Goal: Task Accomplishment & Management: Complete application form

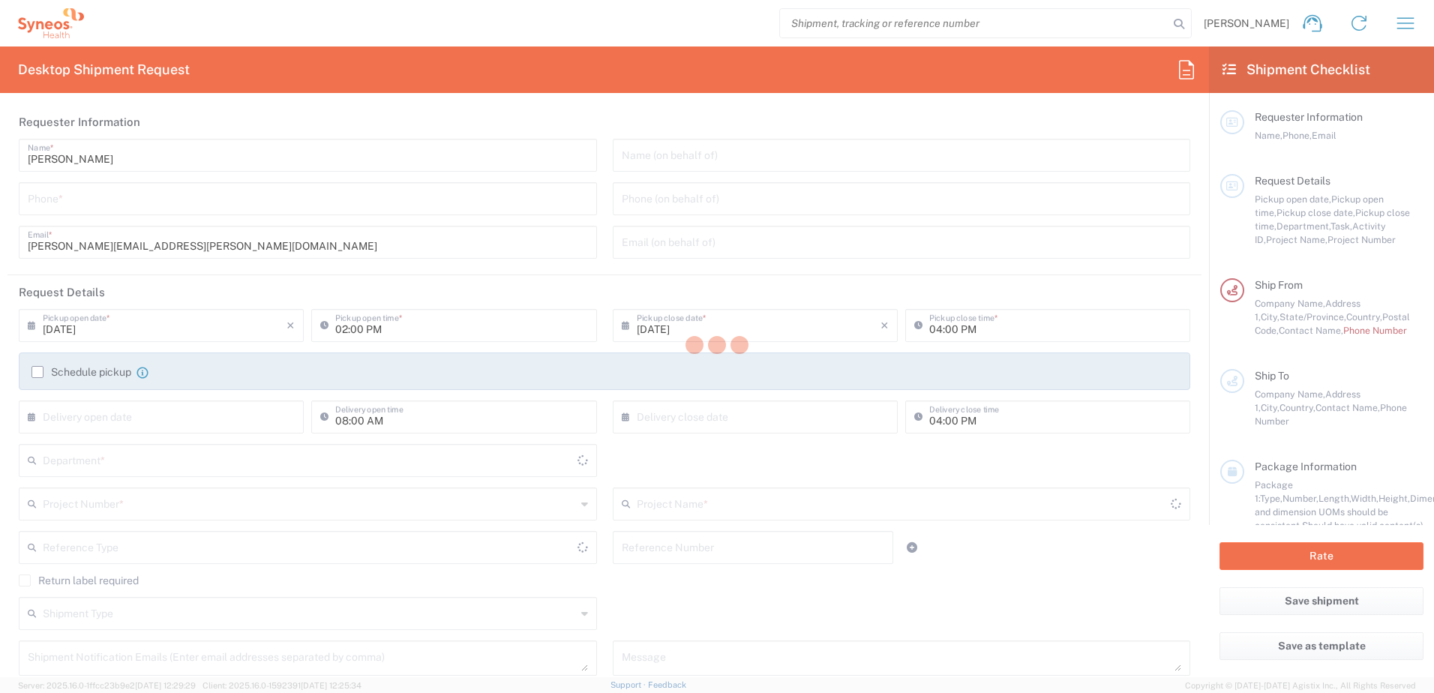
type input "North Carolina"
type input "United States"
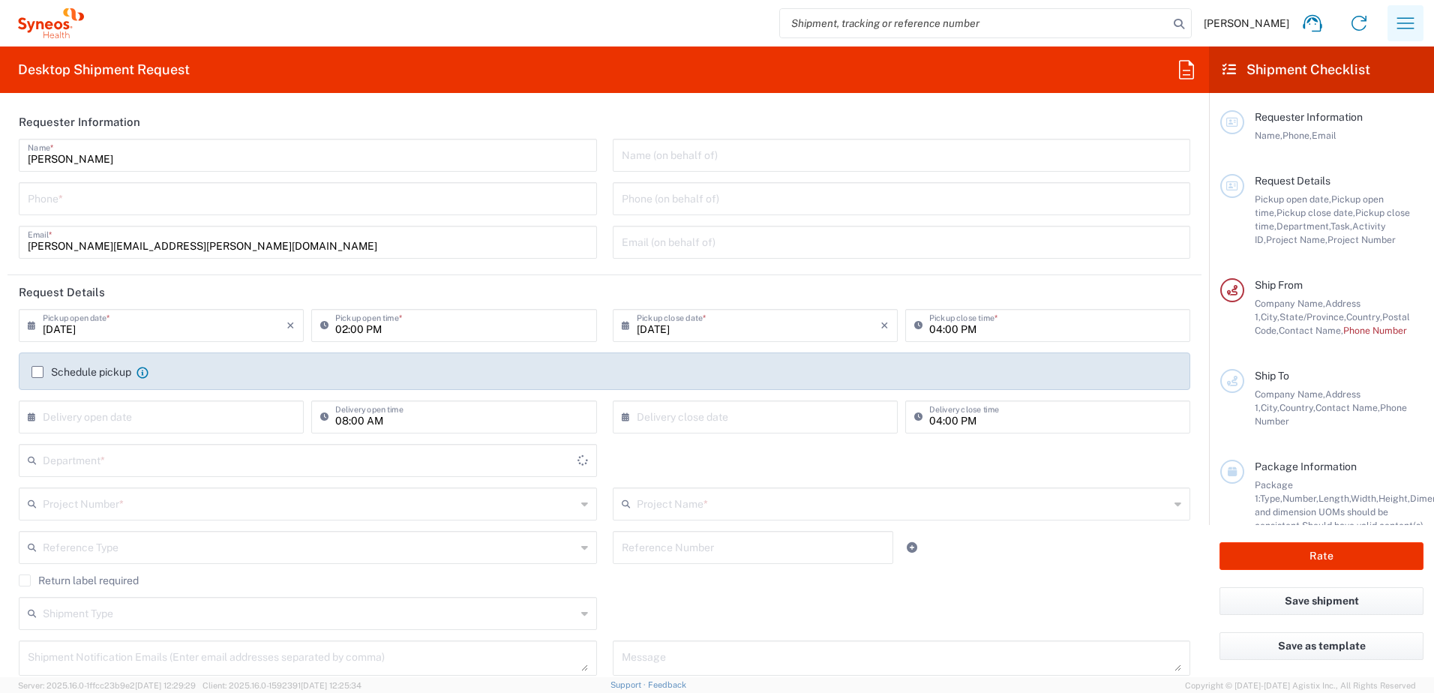
click at [1407, 15] on icon "button" at bounding box center [1405, 23] width 24 height 24
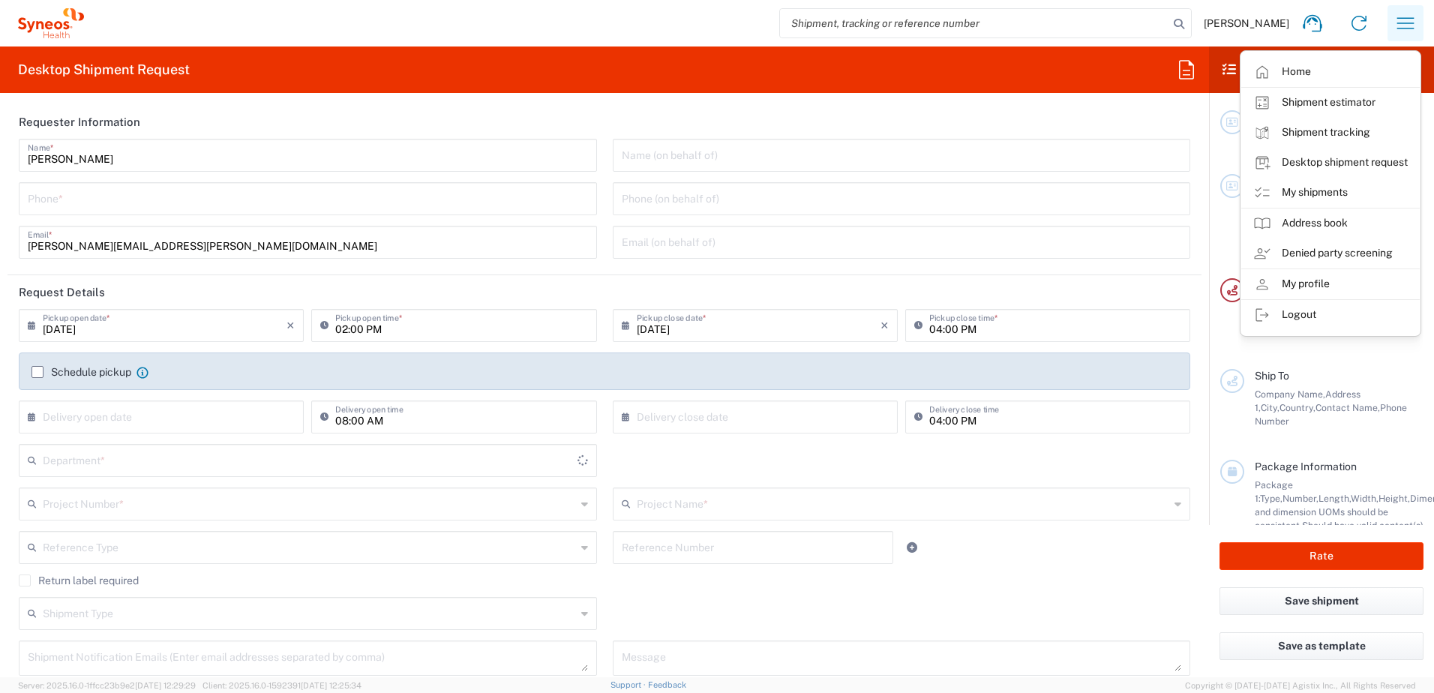
type input "8200"
type input "Syneos Health, LLC-Morrisville NC US"
click at [1284, 195] on link "My shipments" at bounding box center [1330, 193] width 178 height 30
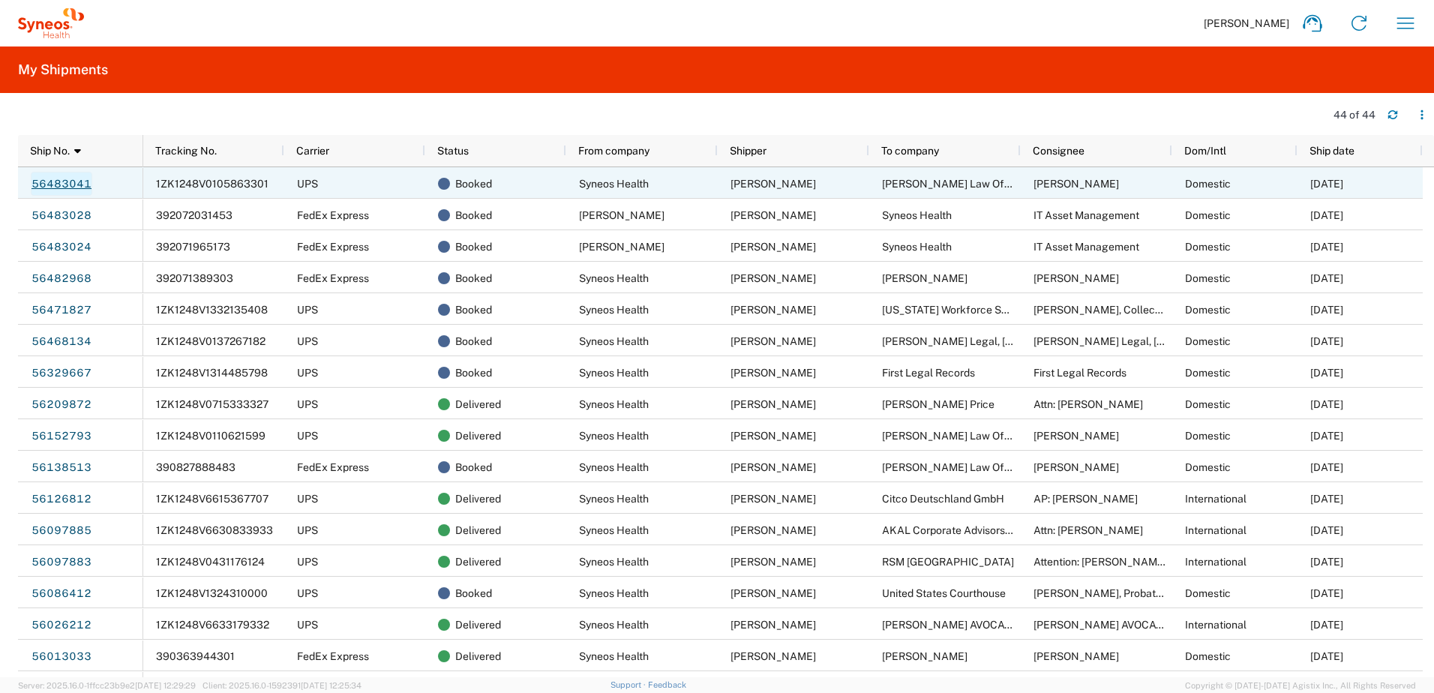
click at [64, 181] on link "56483041" at bounding box center [61, 184] width 61 height 24
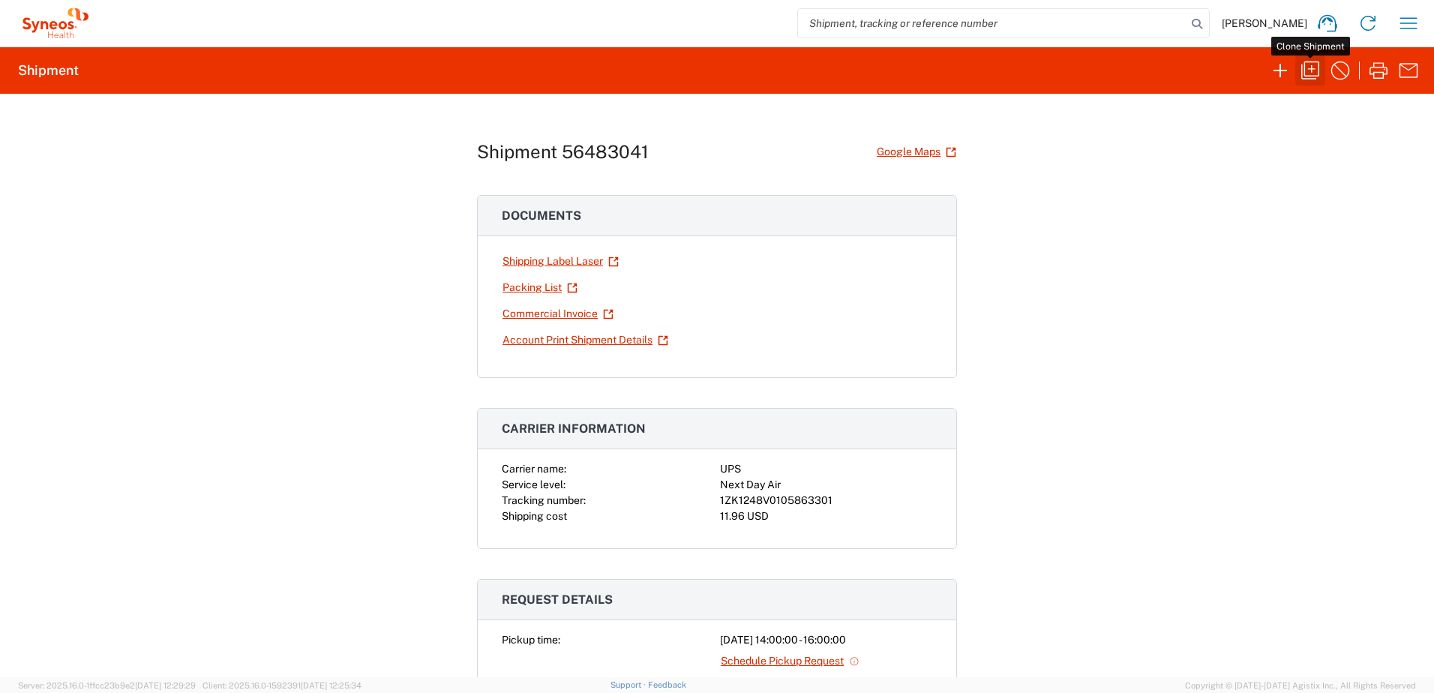
click at [1308, 64] on icon "button" at bounding box center [1310, 70] width 24 height 24
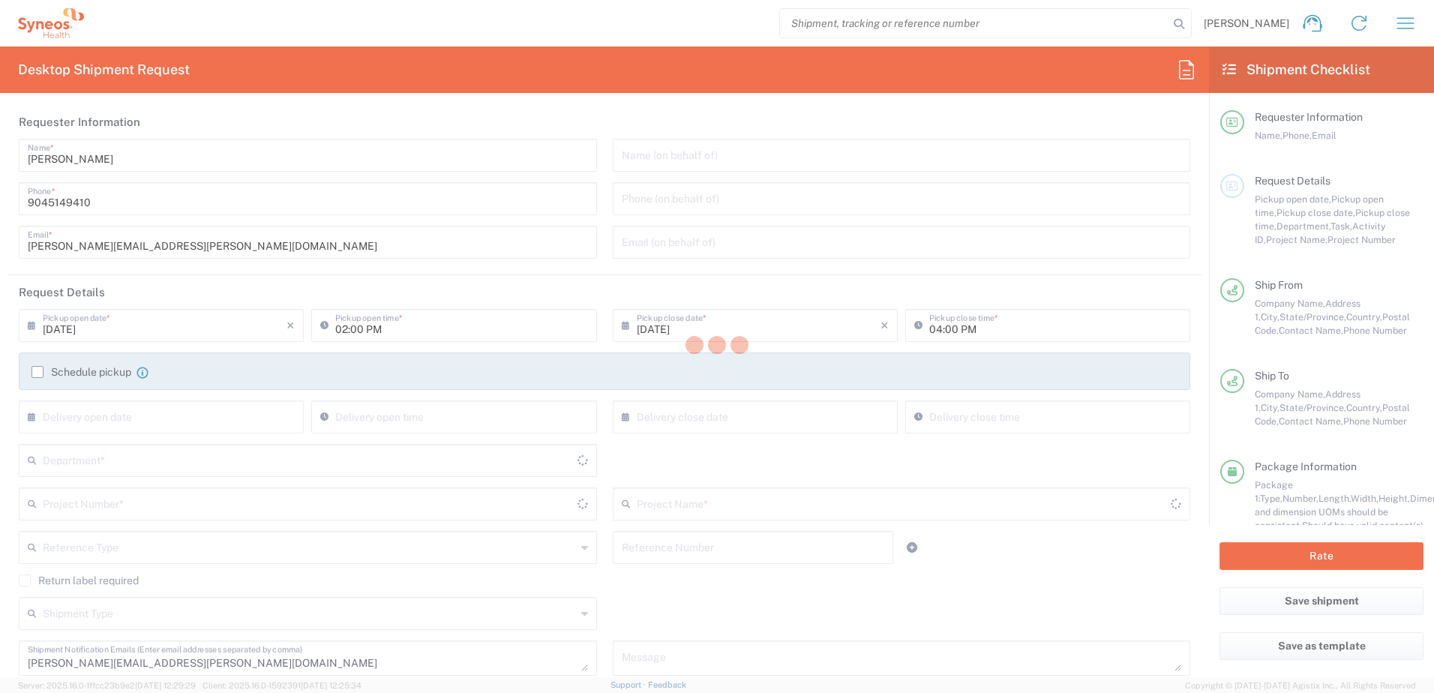
type input "North Carolina"
type input "Texas"
type input "8480 DEPARTMENTAL EXPENSE"
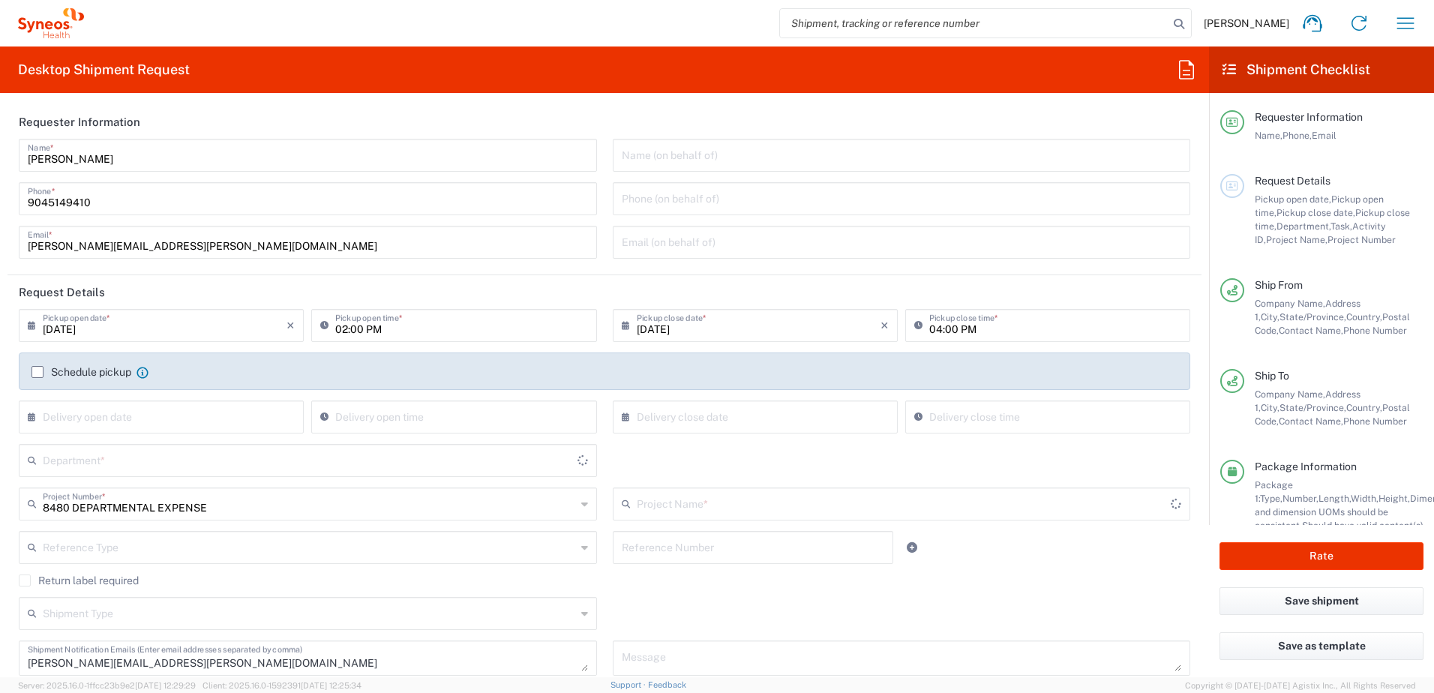
type input "Envelope"
type input "8480"
type input "8480 DEPARTMENTAL EXPENSE"
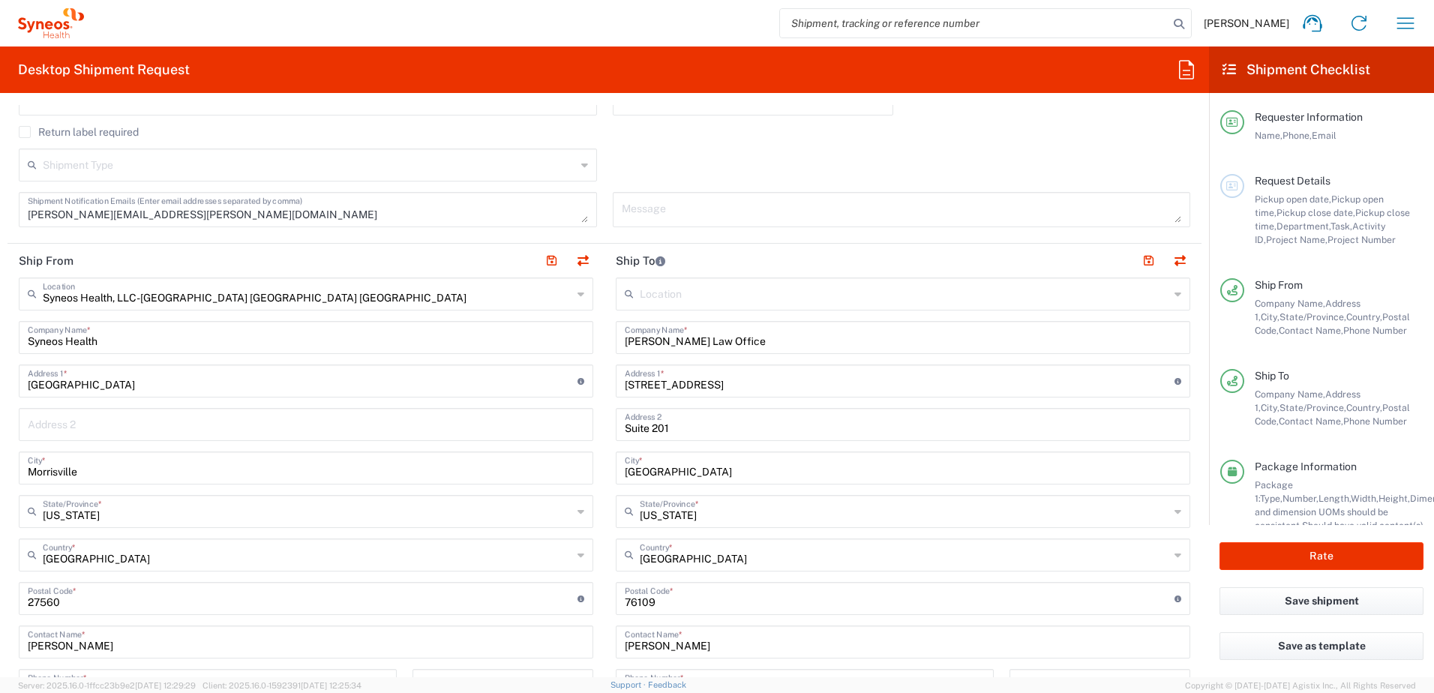
scroll to position [525, 0]
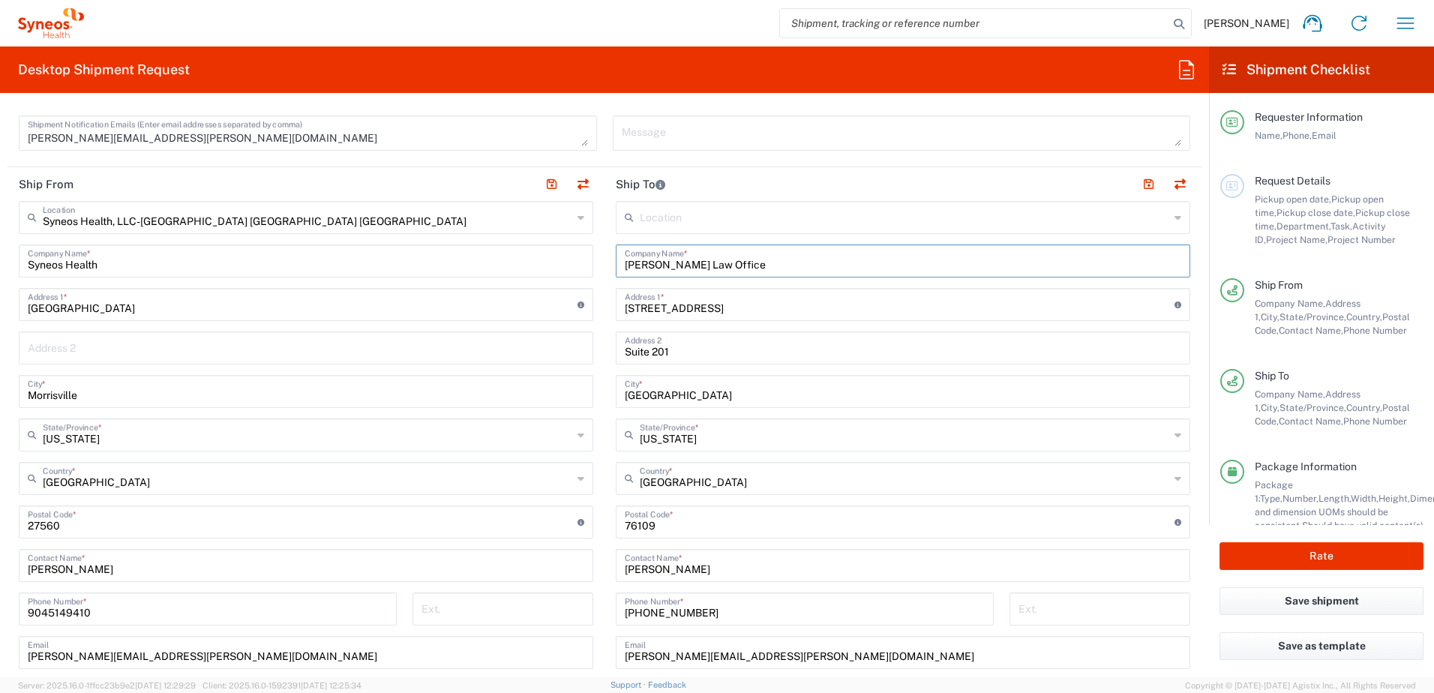
drag, startPoint x: 726, startPoint y: 264, endPoint x: 580, endPoint y: 271, distance: 146.4
click at [580, 271] on div "Ship From Syneos Health, LLC-Morrisville NC US Location Syneos Health, LLC-Morr…" at bounding box center [604, 502] width 1194 height 670
type input "Cromer Babb & Porter"
drag, startPoint x: 745, startPoint y: 306, endPoint x: 602, endPoint y: 300, distance: 143.4
click at [604, 300] on main "Location Addison Whitney LLC-Morrisvile NC US Barcelona-Syneos Health BioSector…" at bounding box center [902, 516] width 597 height 630
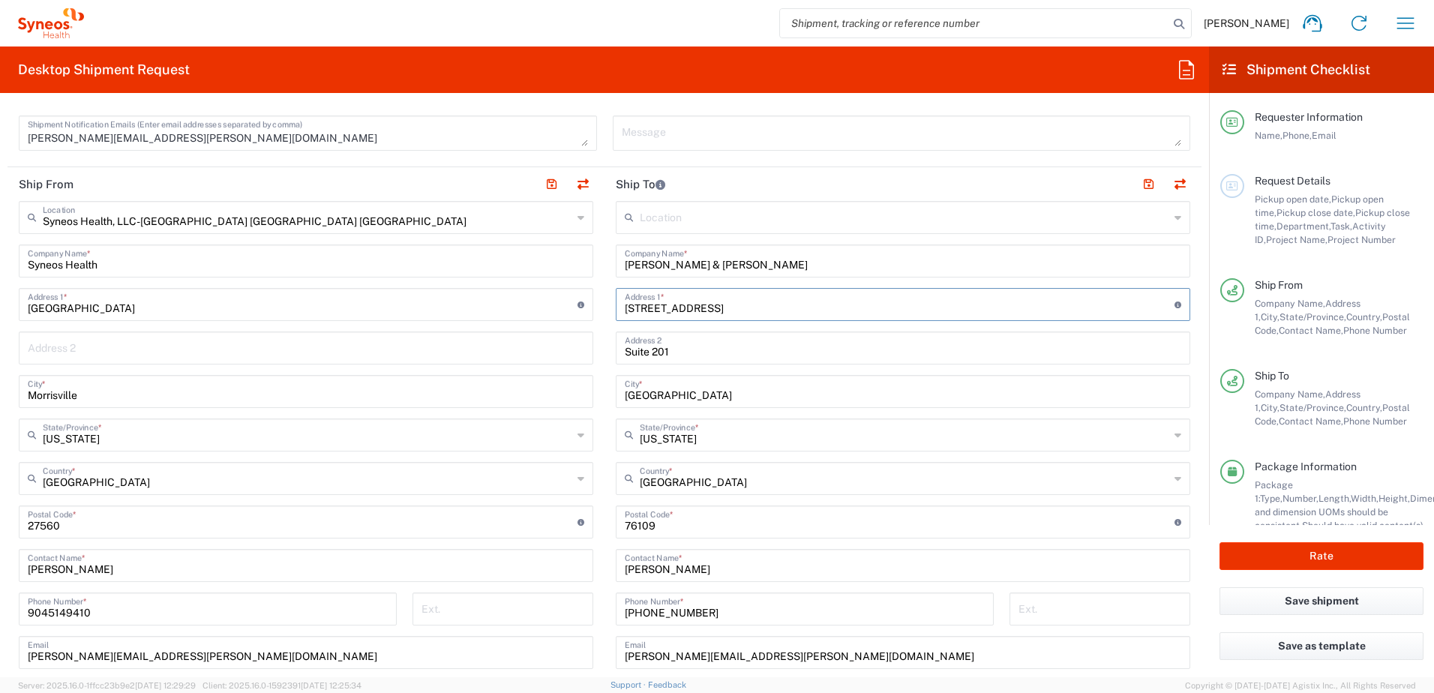
type input "1418 Laurel Street, Suite A"
type input "PO Box 11675"
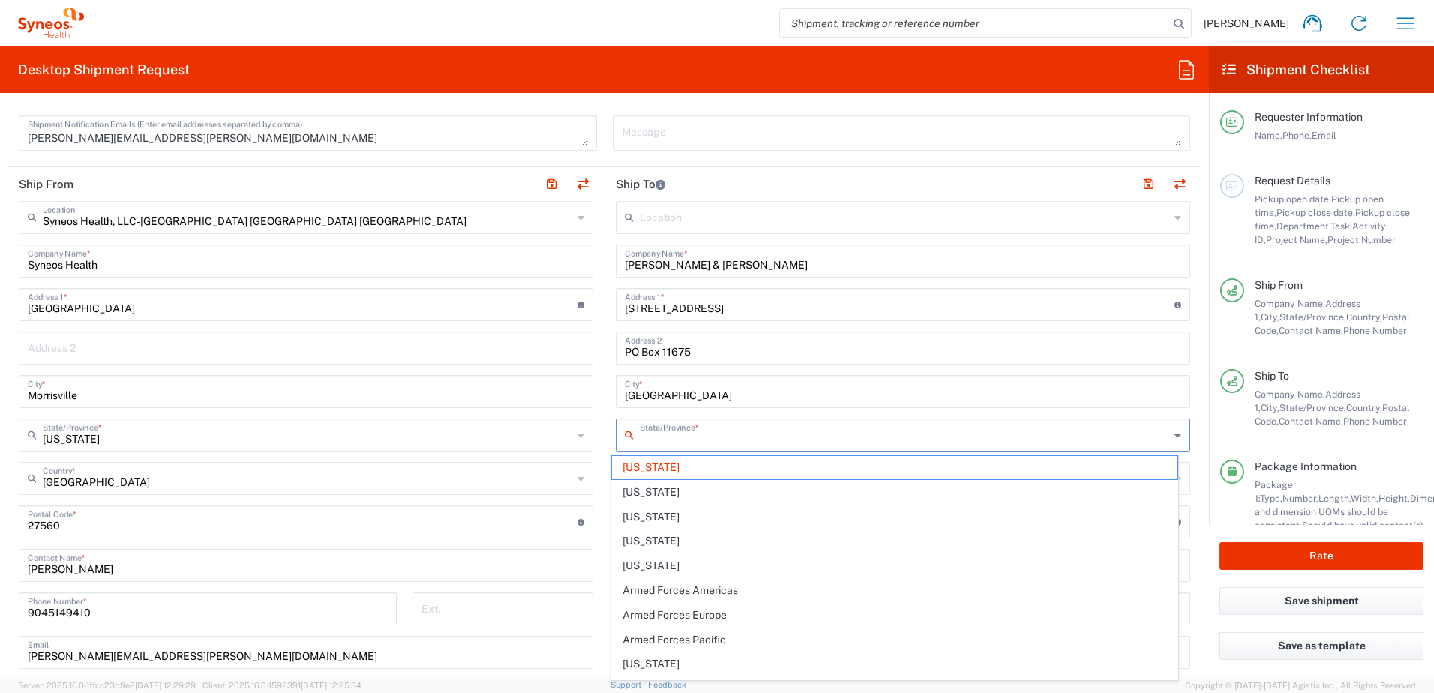
drag, startPoint x: 685, startPoint y: 436, endPoint x: 610, endPoint y: 433, distance: 75.1
click at [616, 433] on div "State/Province *" at bounding box center [903, 434] width 574 height 33
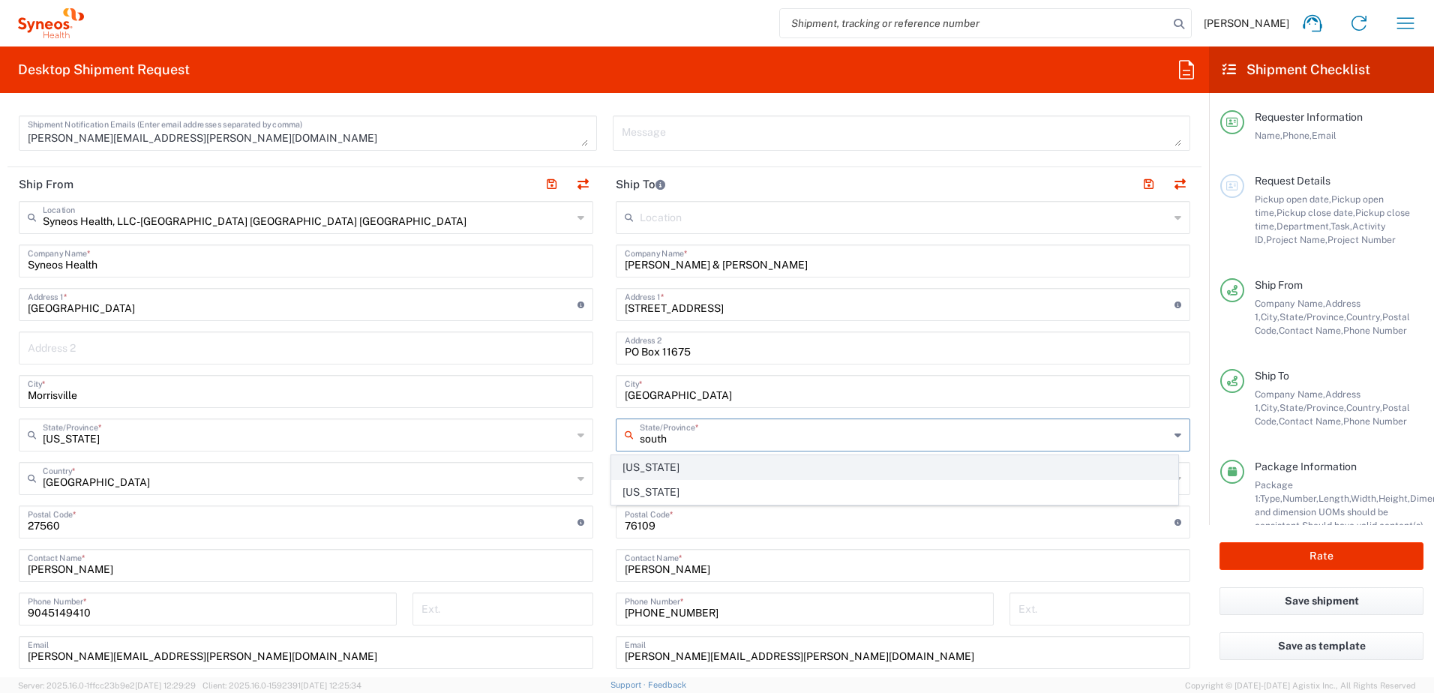
click at [647, 463] on span "South Carolina" at bounding box center [895, 467] width 566 height 23
type input "South Carolina"
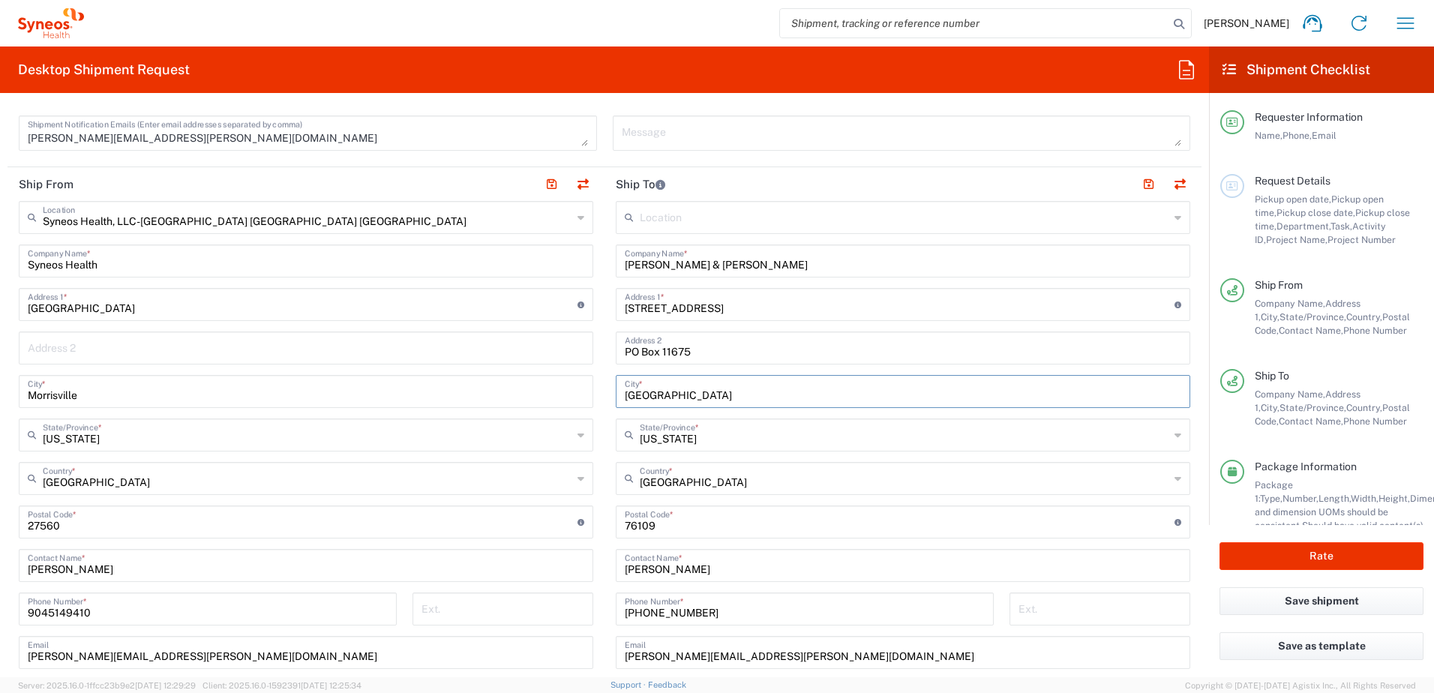
click at [671, 393] on input "Fort Worth" at bounding box center [903, 390] width 556 height 26
drag, startPoint x: 671, startPoint y: 393, endPoint x: 613, endPoint y: 389, distance: 58.6
click at [616, 389] on div "Fort Worth City *" at bounding box center [903, 391] width 574 height 33
type input "Columbia"
click at [662, 523] on input "undefined" at bounding box center [900, 521] width 550 height 26
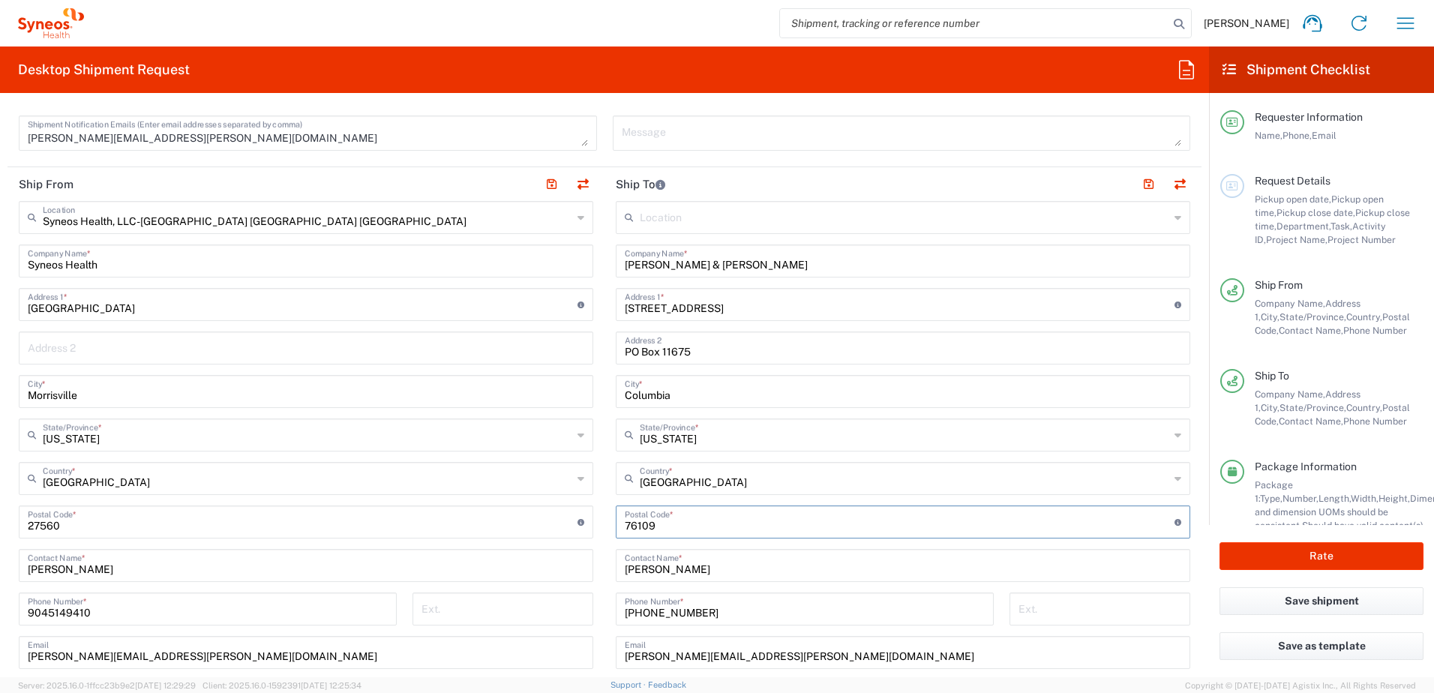
click at [662, 523] on input "undefined" at bounding box center [900, 521] width 550 height 26
type input "29211"
drag, startPoint x: 714, startPoint y: 570, endPoint x: 608, endPoint y: 556, distance: 106.6
click at [608, 556] on main "Location Addison Whitney LLC-Morrisvile NC US Barcelona-Syneos Health BioSector…" at bounding box center [902, 516] width 597 height 630
type input "Cromer Babb & Porter"
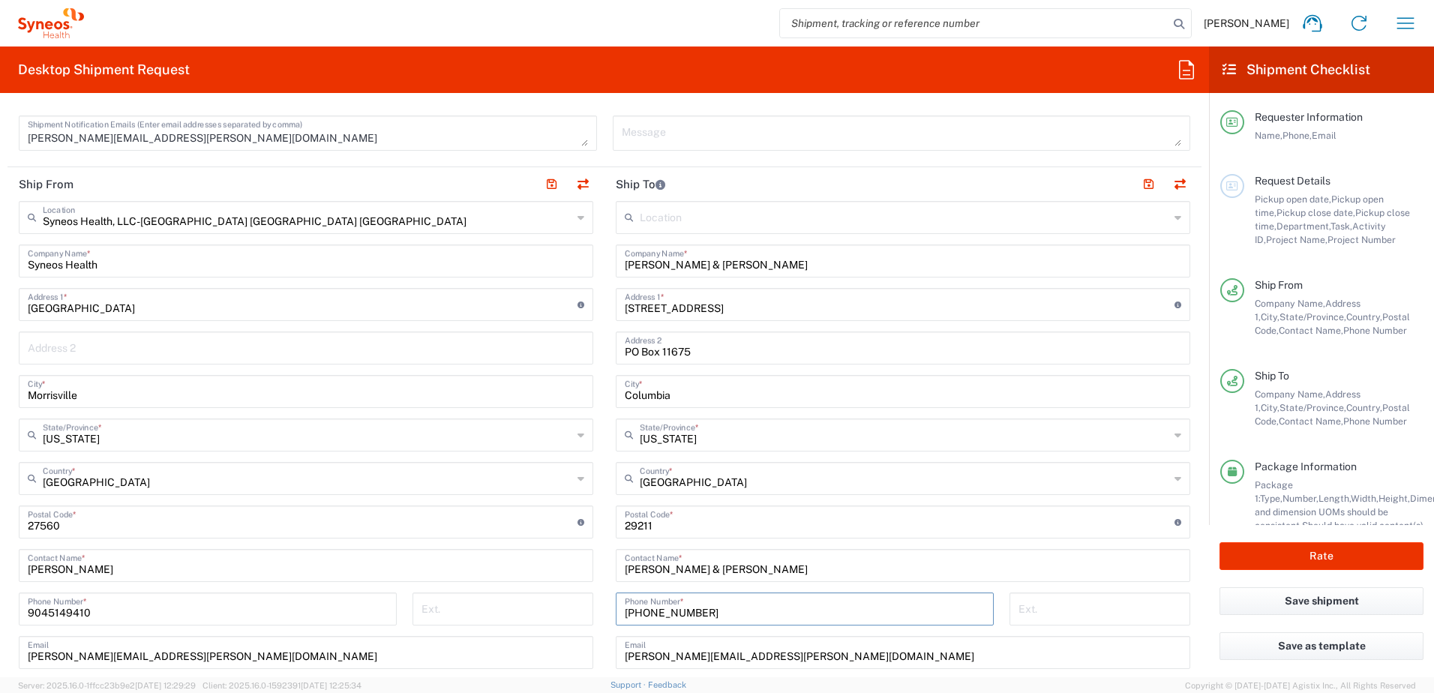
drag, startPoint x: 700, startPoint y: 612, endPoint x: 591, endPoint y: 607, distance: 108.8
click at [593, 607] on div "Ship From Syneos Health, LLC-Morrisville NC US Location Syneos Health, LLC-Morr…" at bounding box center [604, 502] width 1194 height 670
type input "9045149410"
click at [870, 658] on input "melissa.hill@syneoshealth.com" at bounding box center [903, 651] width 556 height 26
click at [1190, 134] on form "Requester Information Melissa Hill Name * 9045149410 Phone * melissa.hill@syneo…" at bounding box center [604, 391] width 1209 height 572
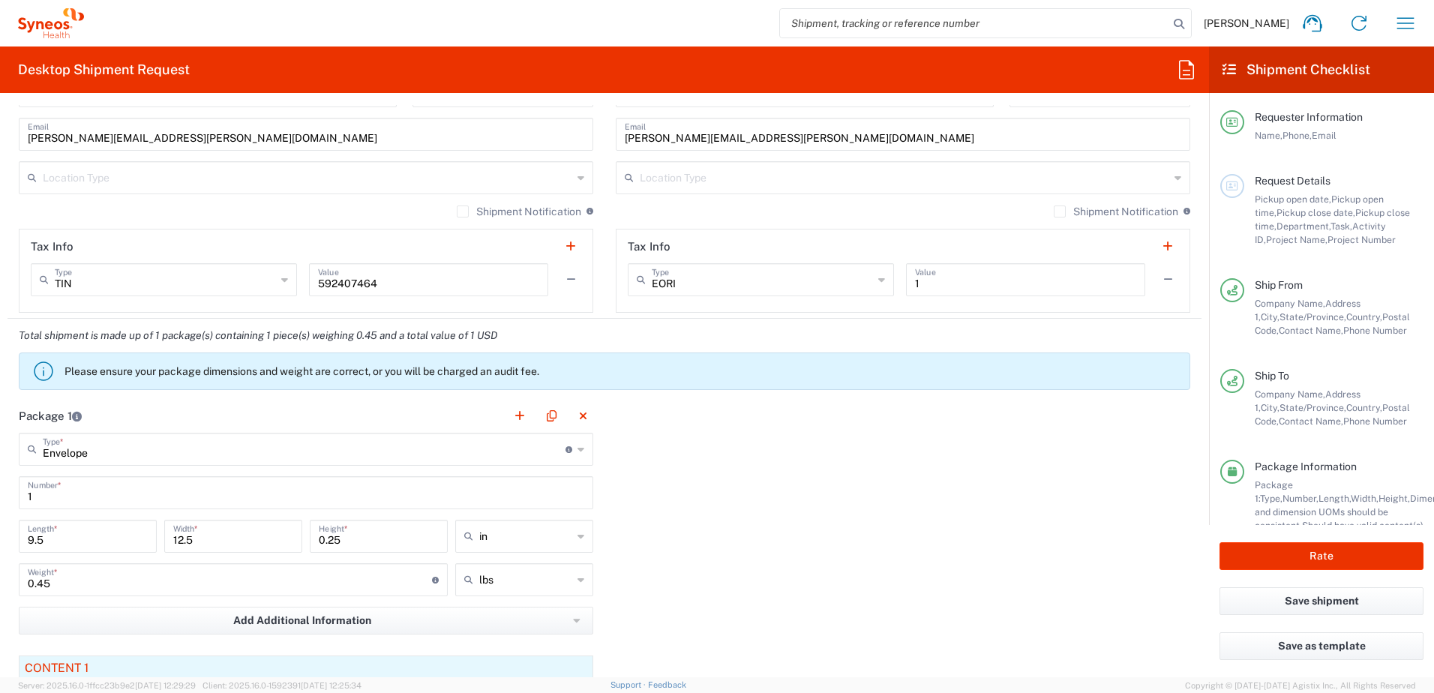
scroll to position [1050, 0]
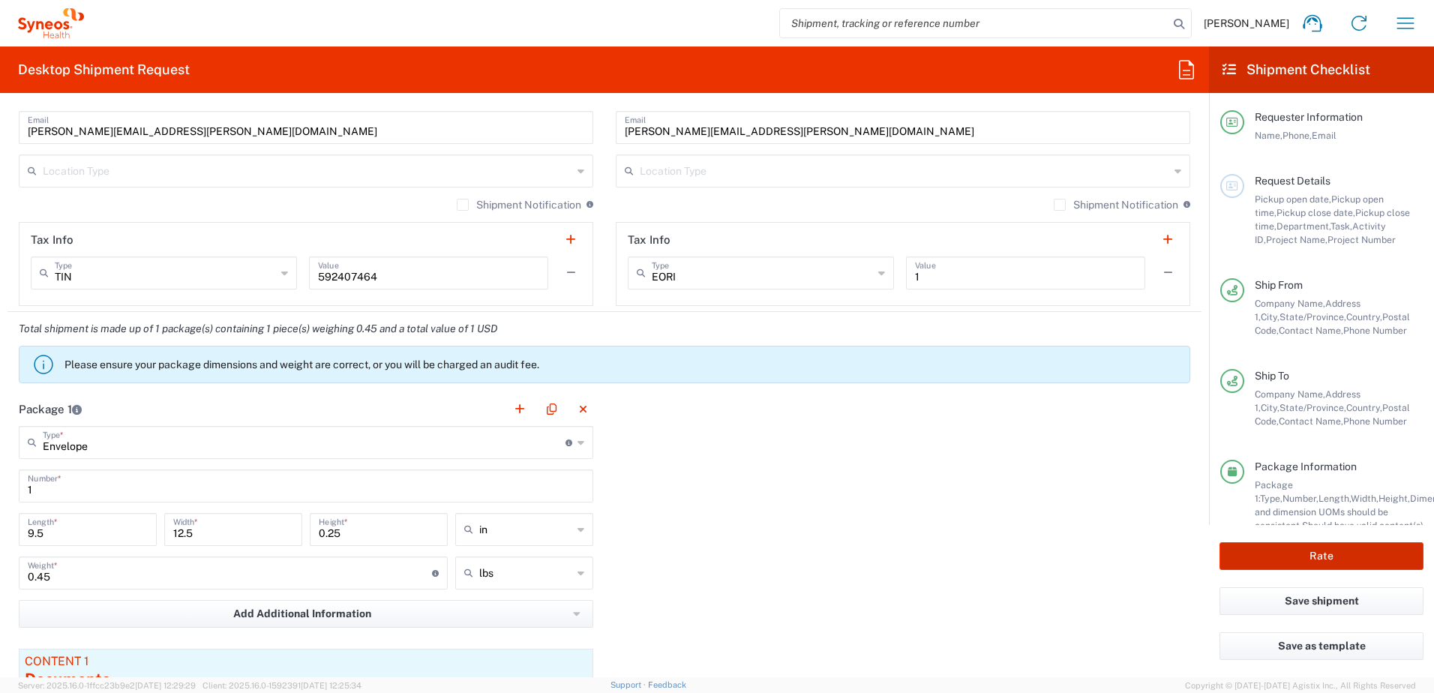
click at [1321, 555] on button "Rate" at bounding box center [1321, 556] width 204 height 28
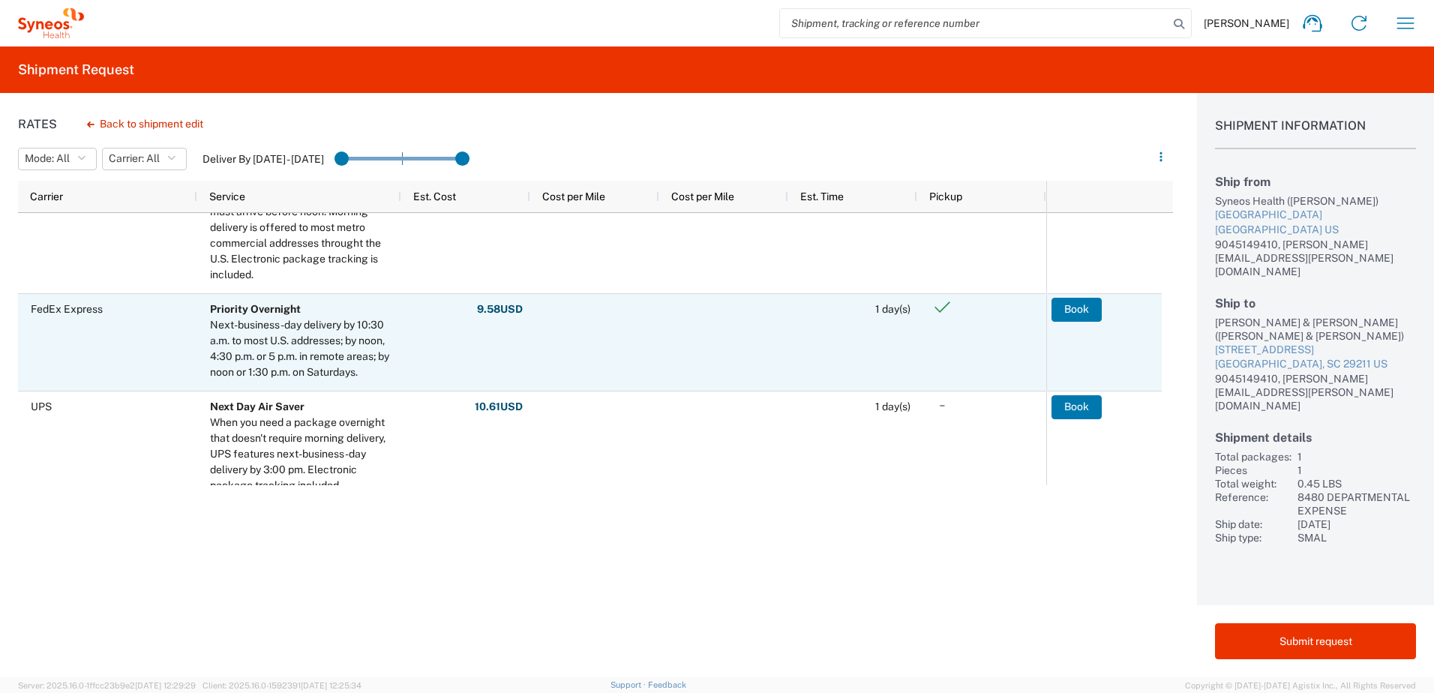
scroll to position [450, 0]
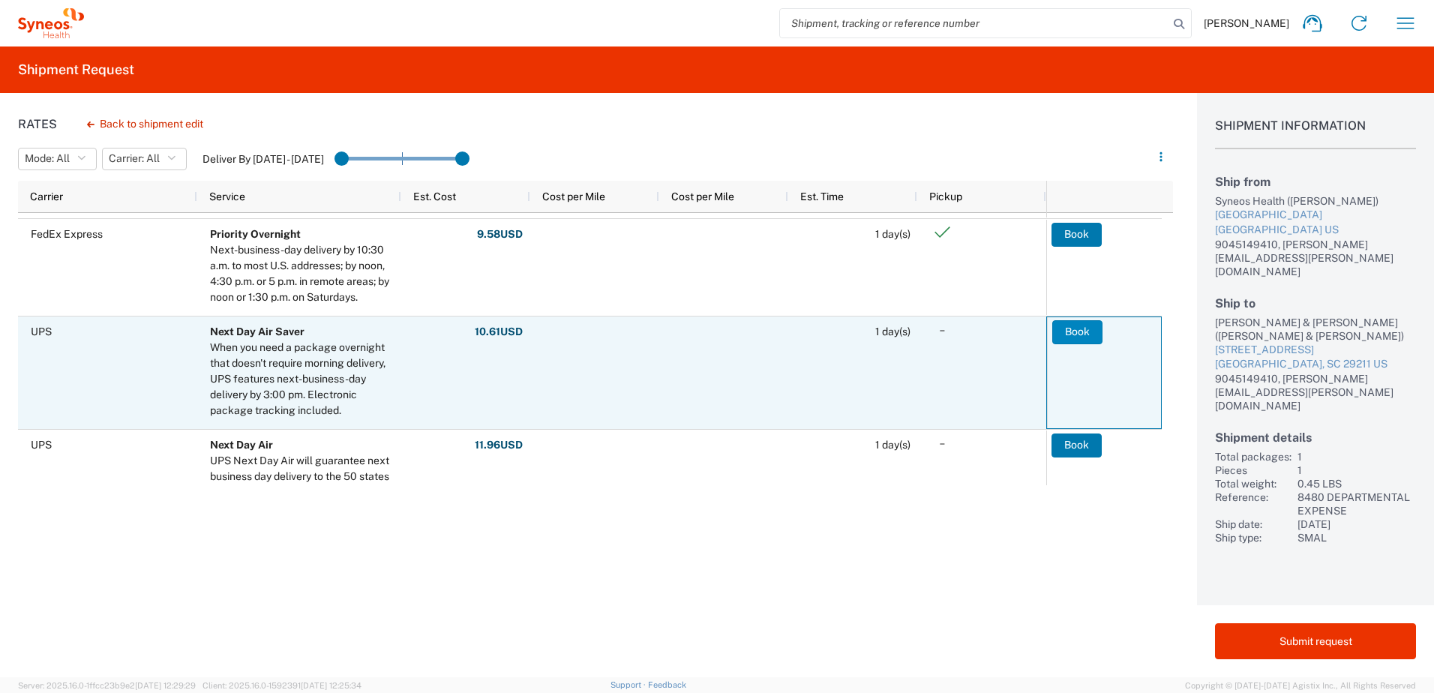
click at [1087, 330] on button "Book" at bounding box center [1077, 332] width 50 height 24
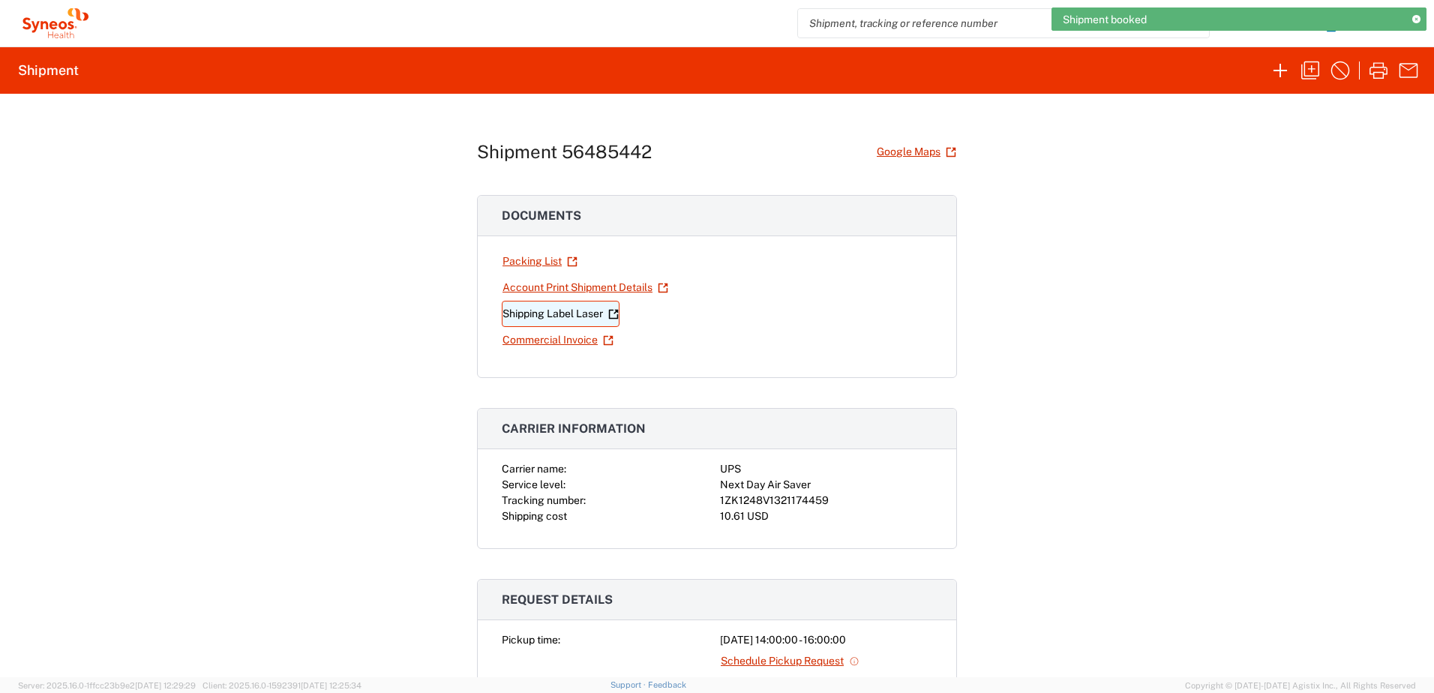
click at [541, 308] on link "Shipping Label Laser" at bounding box center [561, 314] width 118 height 26
